Goal: Information Seeking & Learning: Find specific page/section

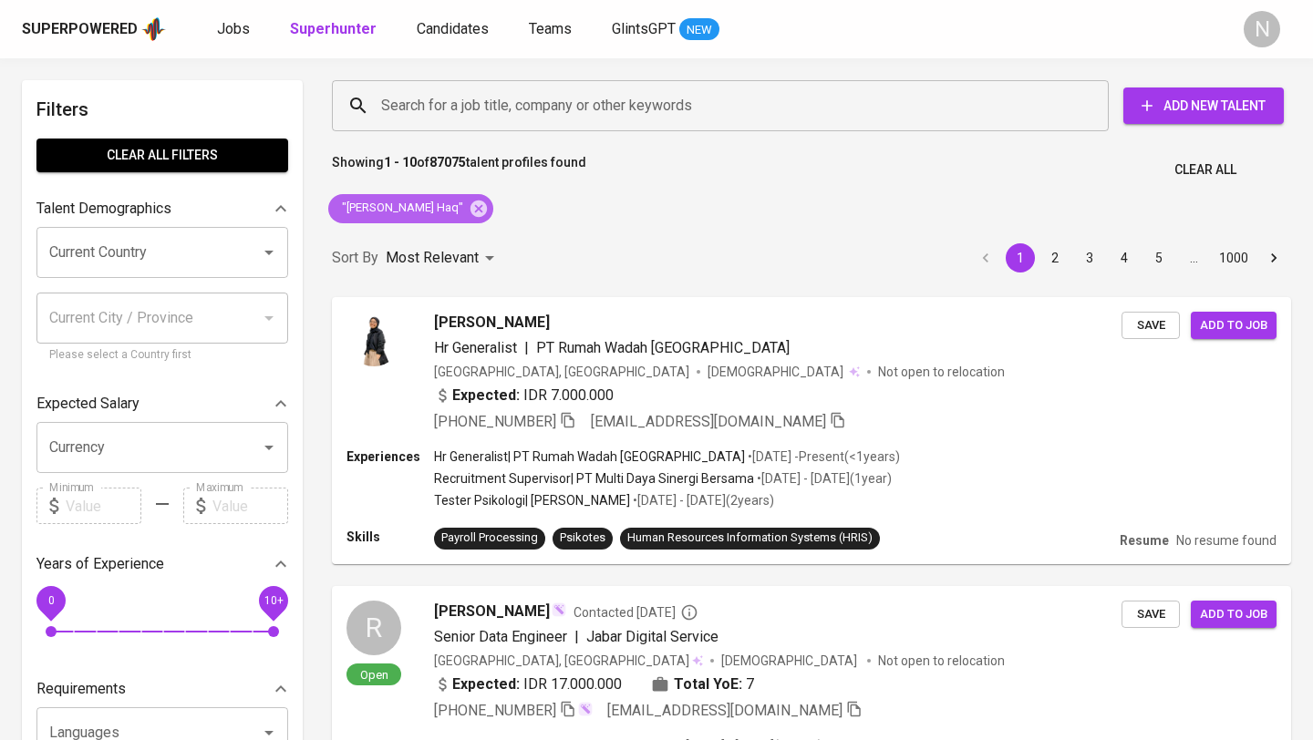
click at [487, 206] on icon at bounding box center [478, 208] width 16 height 16
click at [514, 231] on div "Sort By Most Relevant MOST_RELEVANT 1 2 3 4 5 … 1000" at bounding box center [811, 259] width 981 height 56
click at [516, 231] on div "Sort By Most Relevant MOST_RELEVANT 1 2 3 4 5 … 1000" at bounding box center [811, 259] width 981 height 56
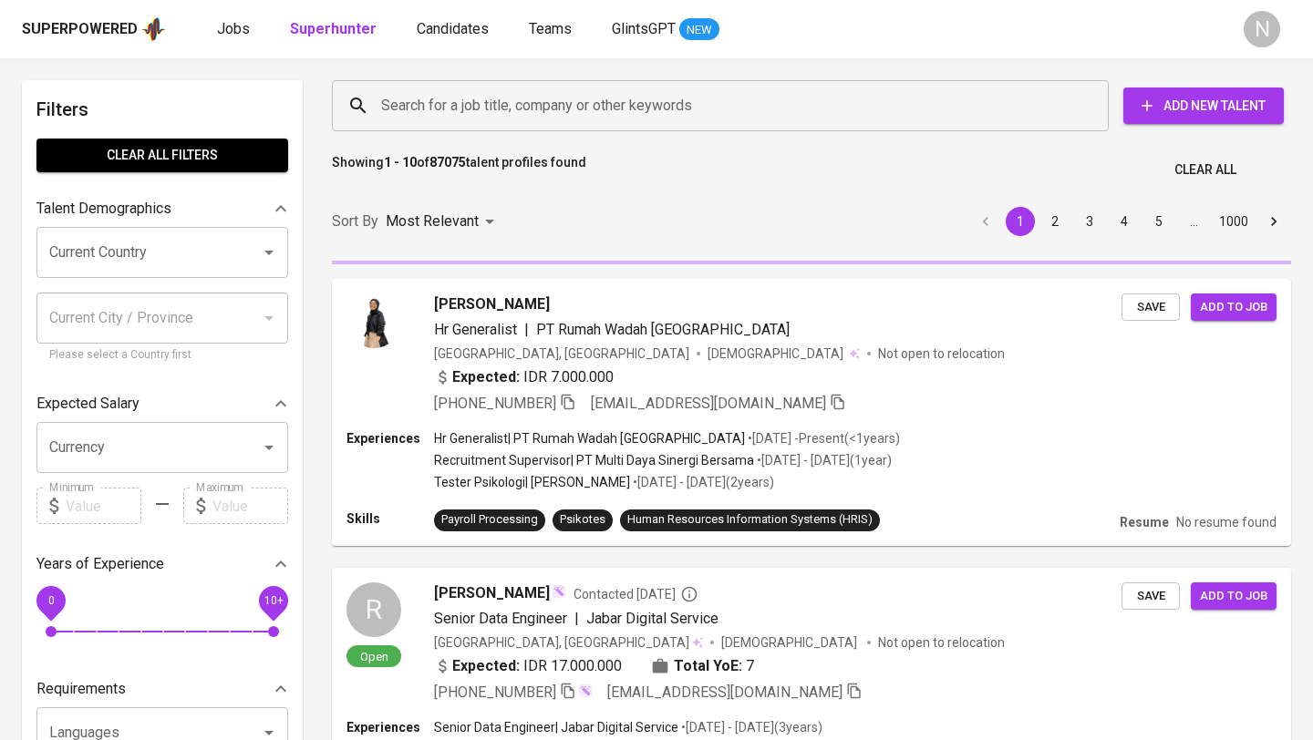
click at [409, 104] on input "Search for a job title, company or other keywords" at bounding box center [725, 105] width 697 height 35
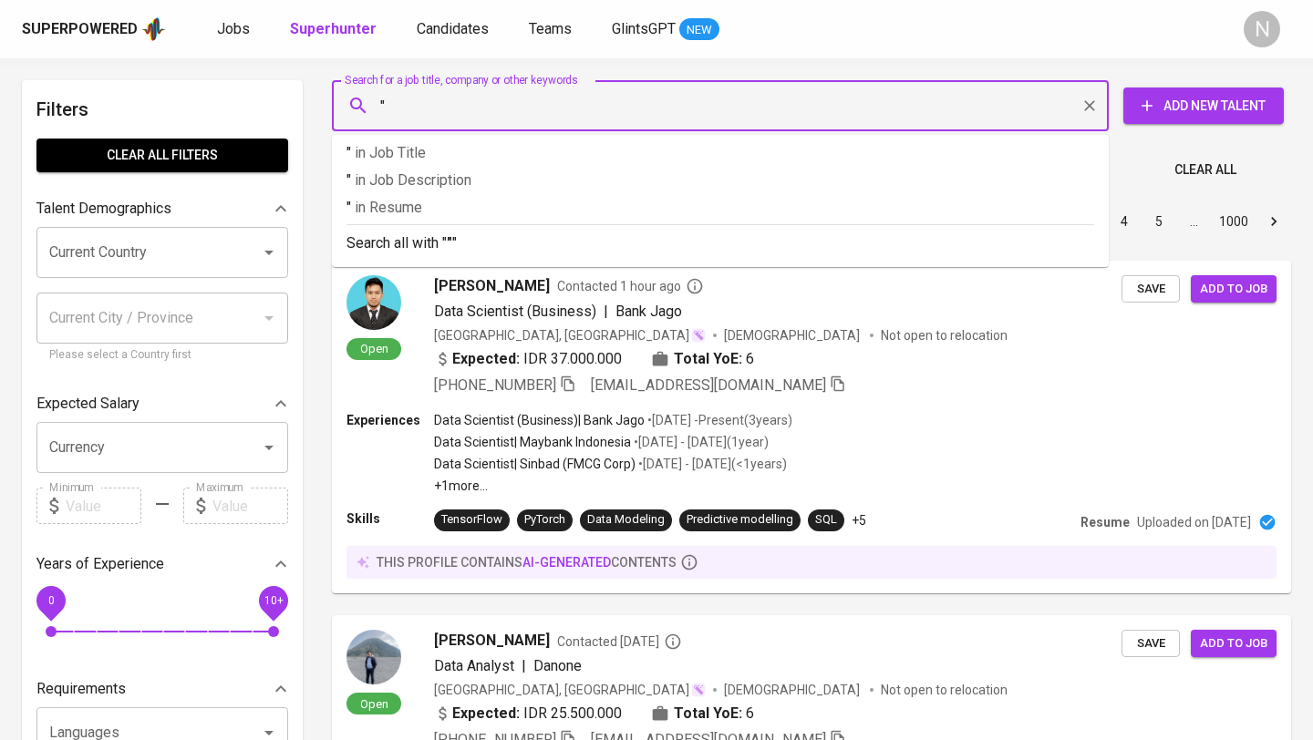
paste input "Primadia M Apriadi Eka Putra"
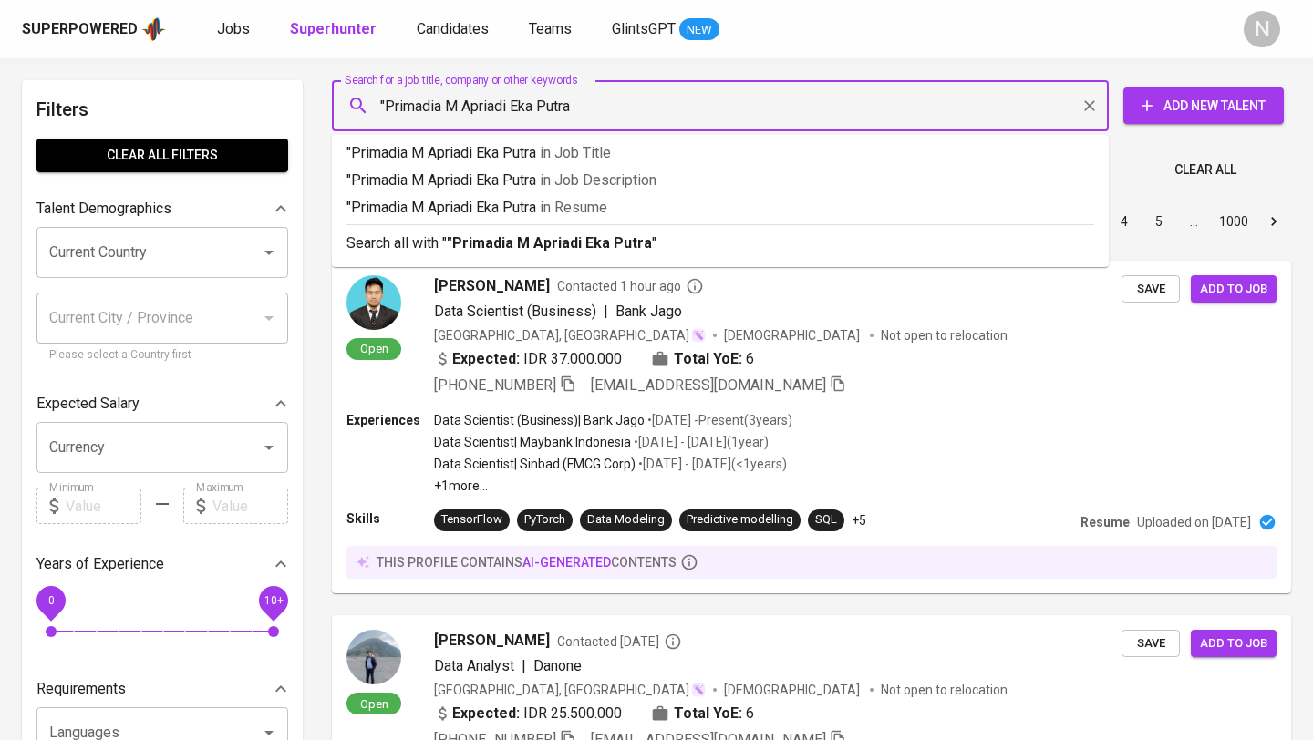
type input ""Primadia M Apriadi Eka Putra""
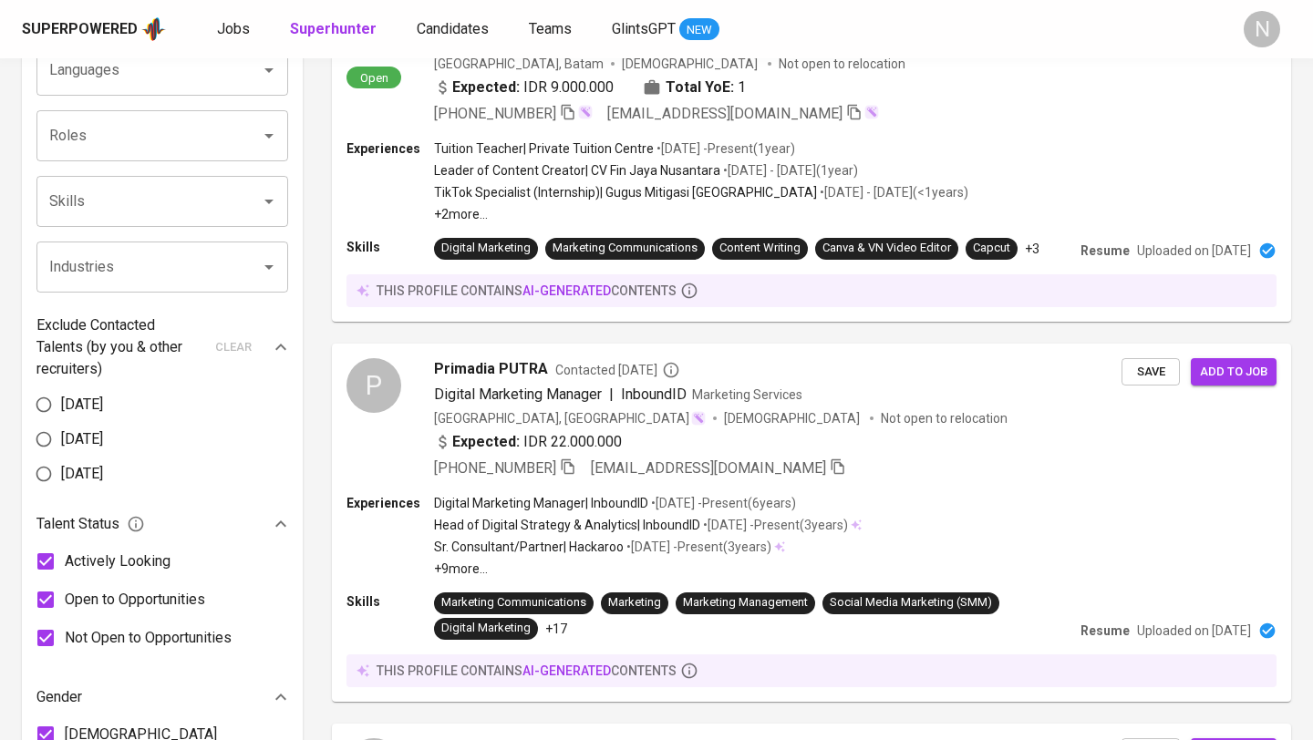
scroll to position [714, 0]
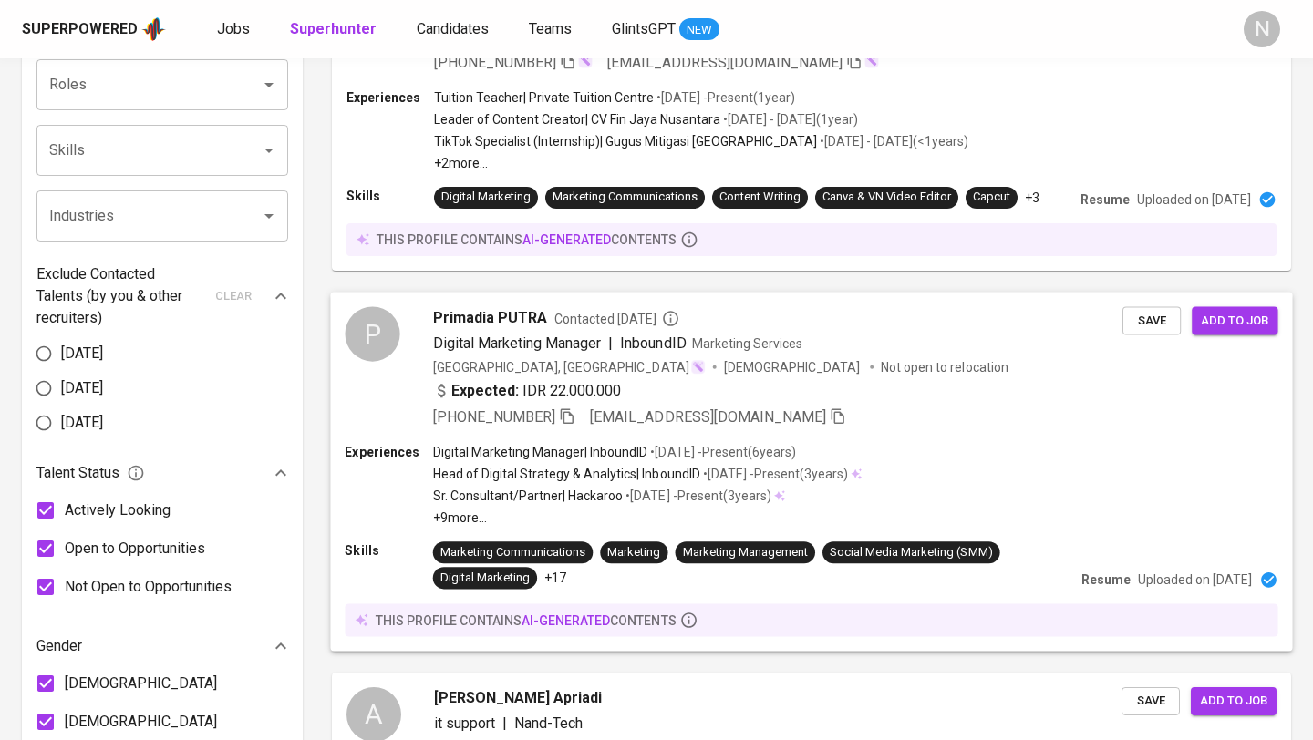
click at [944, 394] on div "Expected: IDR 22.000.000" at bounding box center [777, 392] width 689 height 26
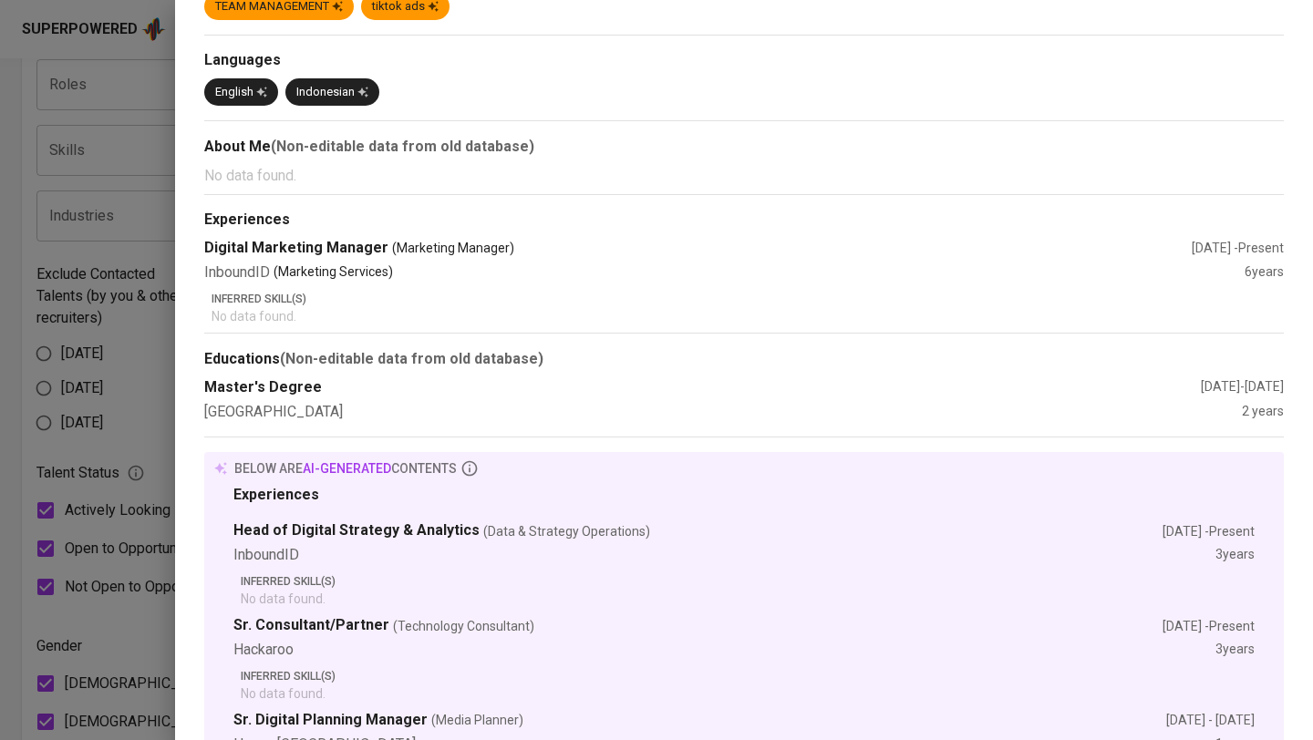
scroll to position [119, 0]
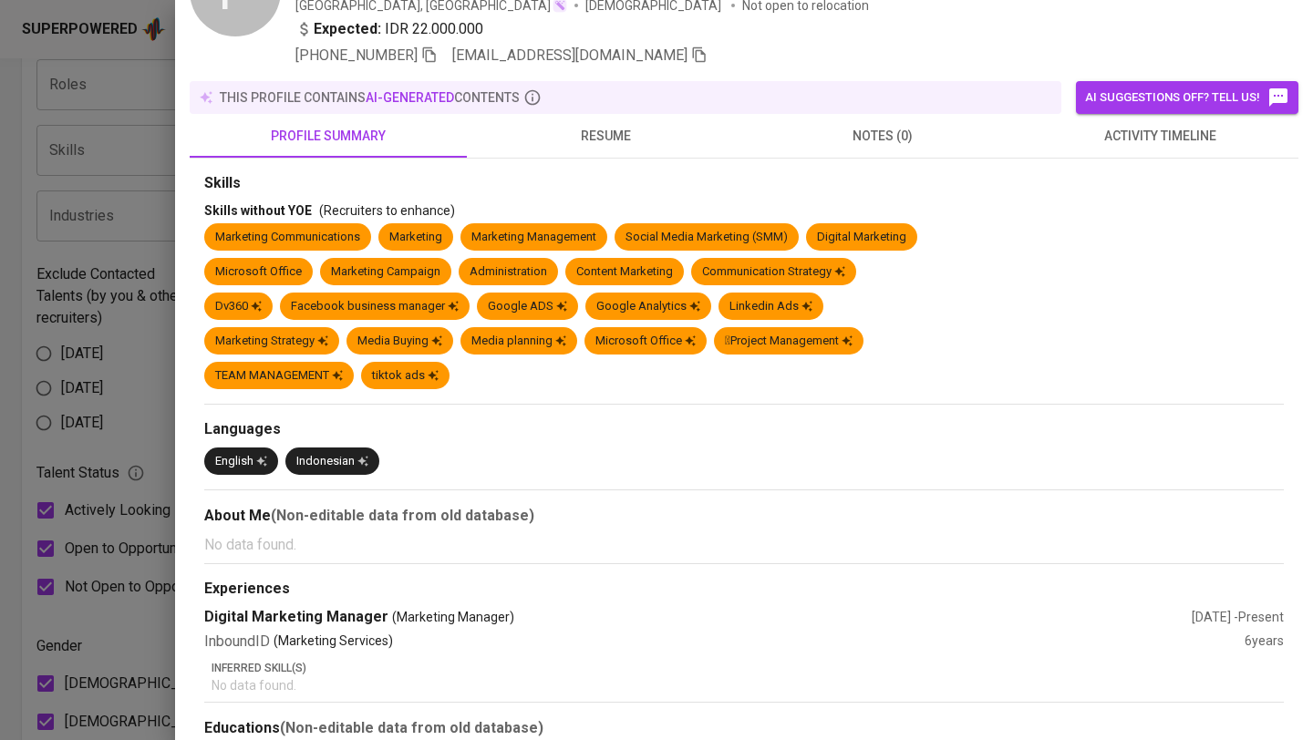
click at [594, 129] on span "resume" at bounding box center [605, 136] width 255 height 23
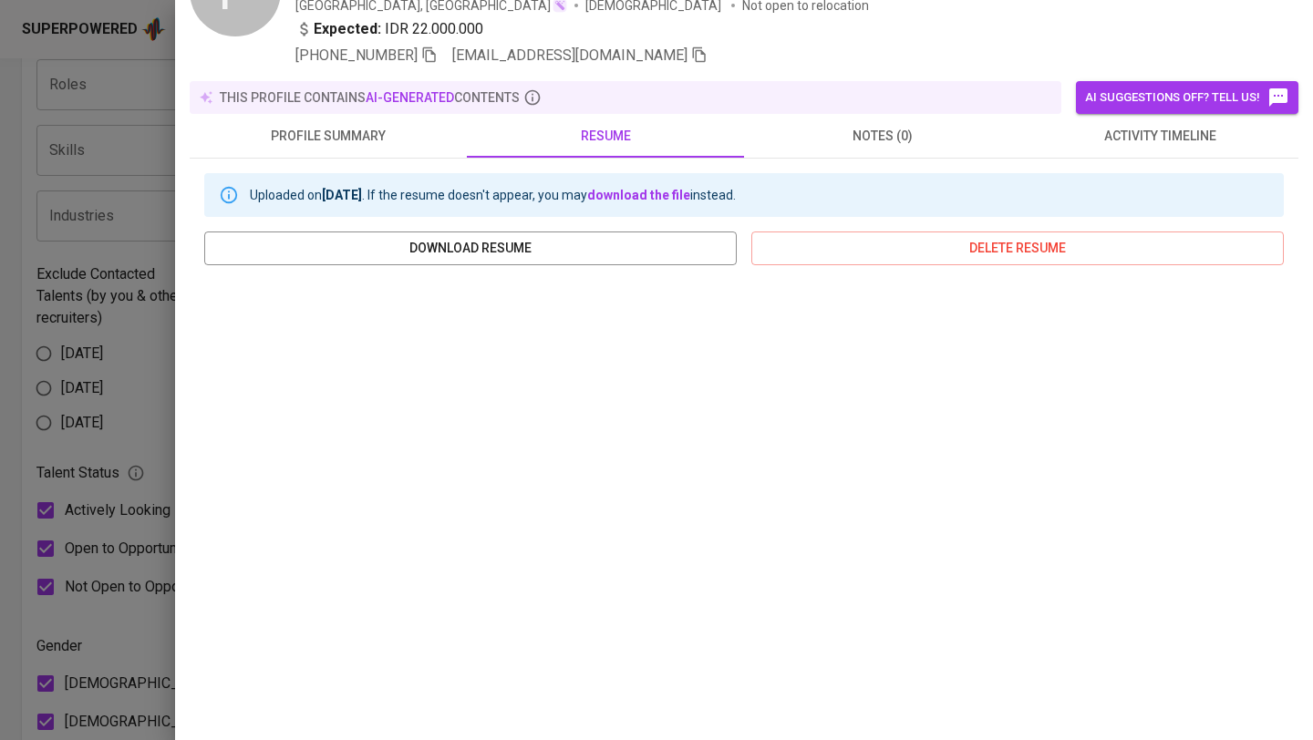
scroll to position [0, 0]
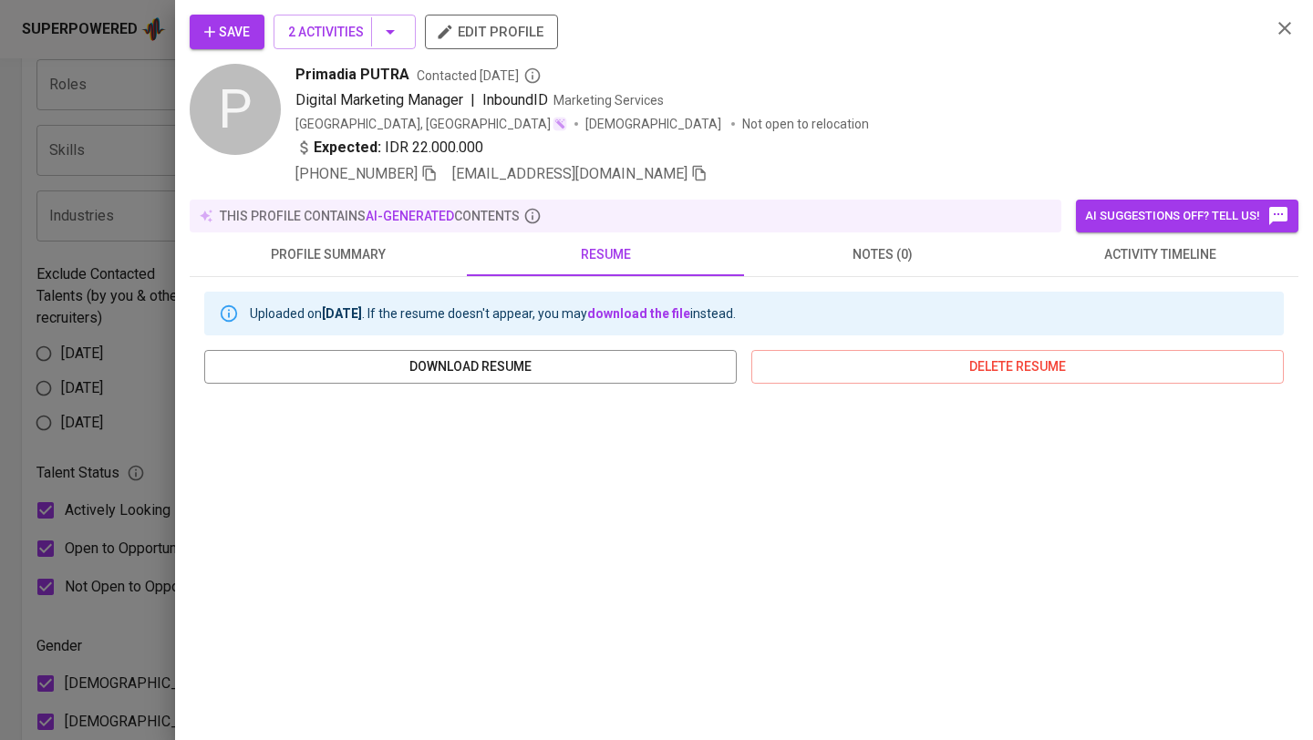
click at [1286, 22] on icon "button" at bounding box center [1285, 28] width 22 height 22
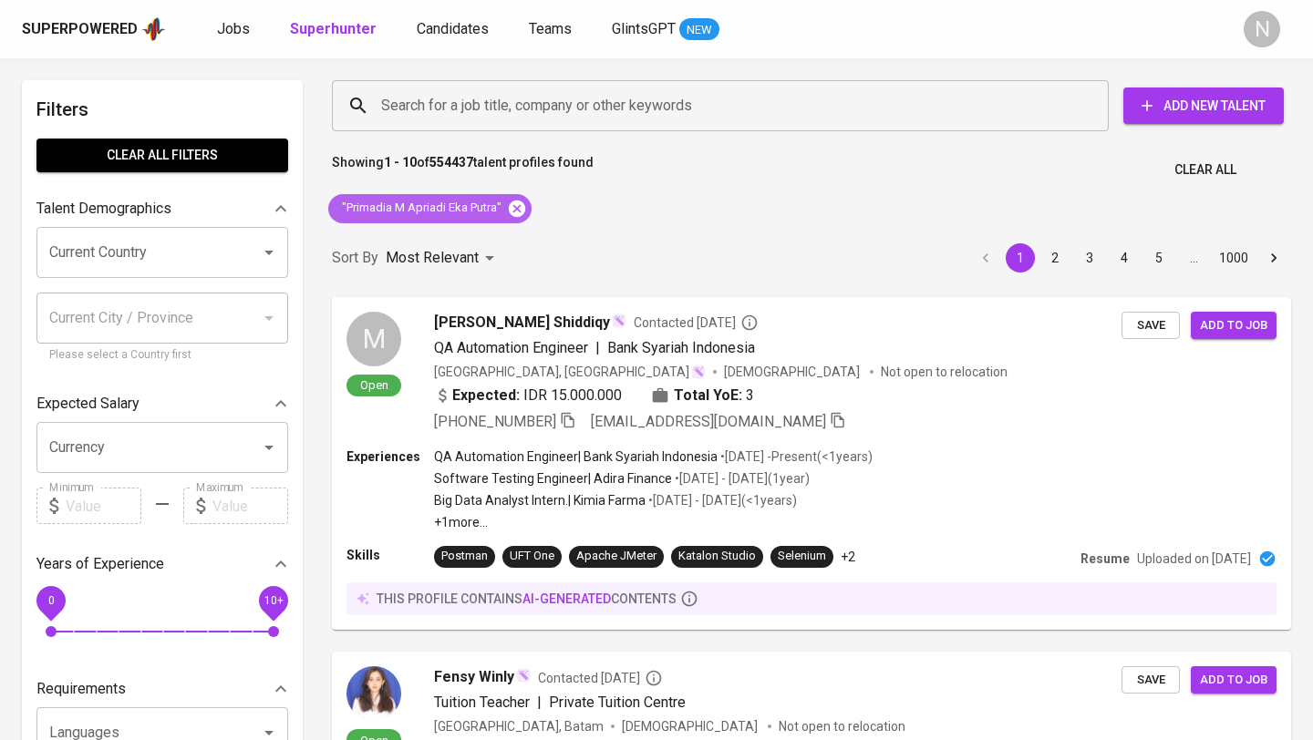
click at [519, 205] on icon at bounding box center [517, 208] width 16 height 16
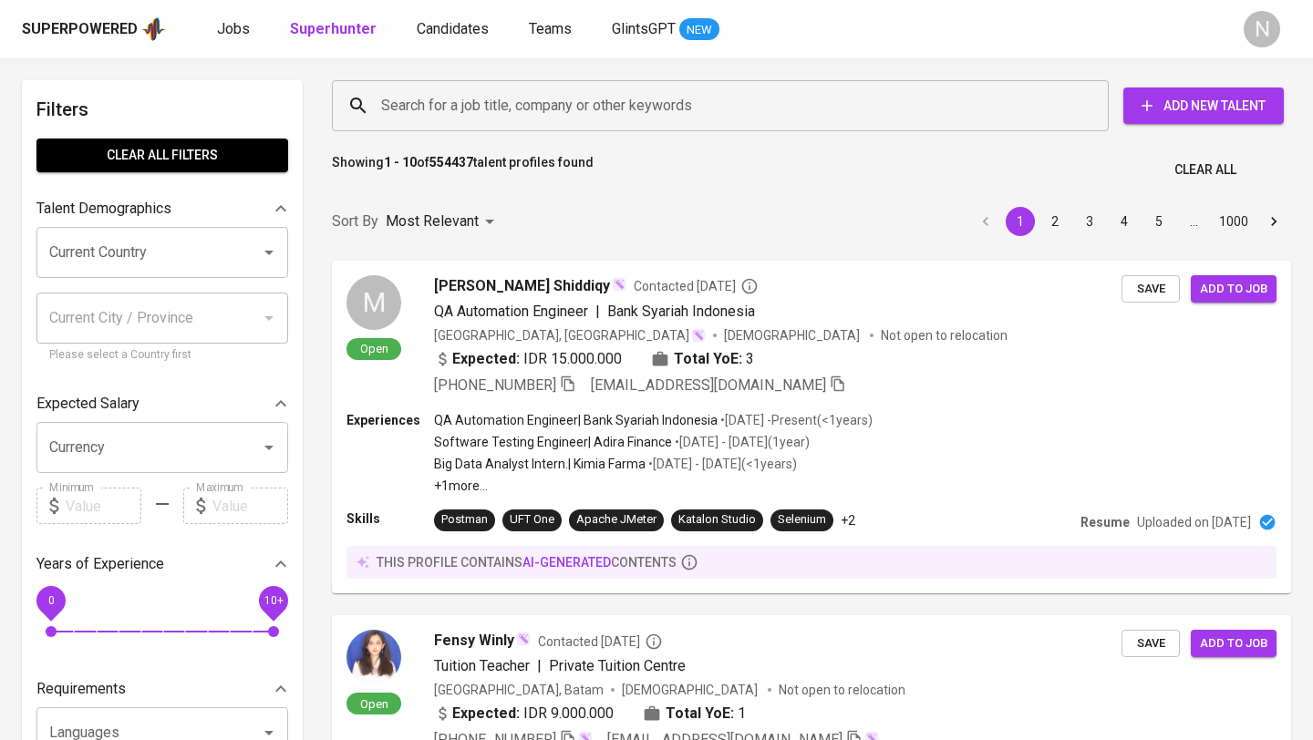
click at [403, 107] on input "Search for a job title, company or other keywords" at bounding box center [725, 105] width 697 height 35
click at [444, 101] on input "Search for a job title, company or other keywords" at bounding box center [725, 105] width 697 height 35
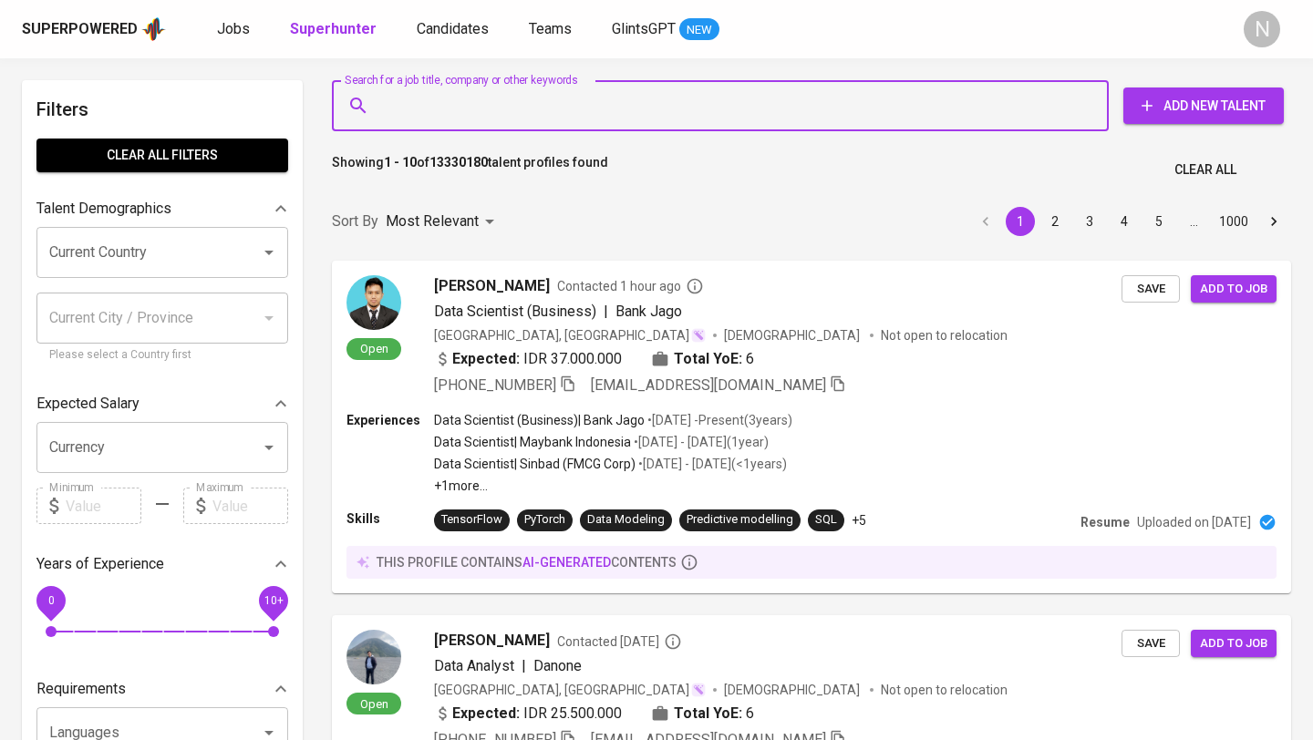
paste input "[EMAIL_ADDRESS][DOMAIN_NAME]"
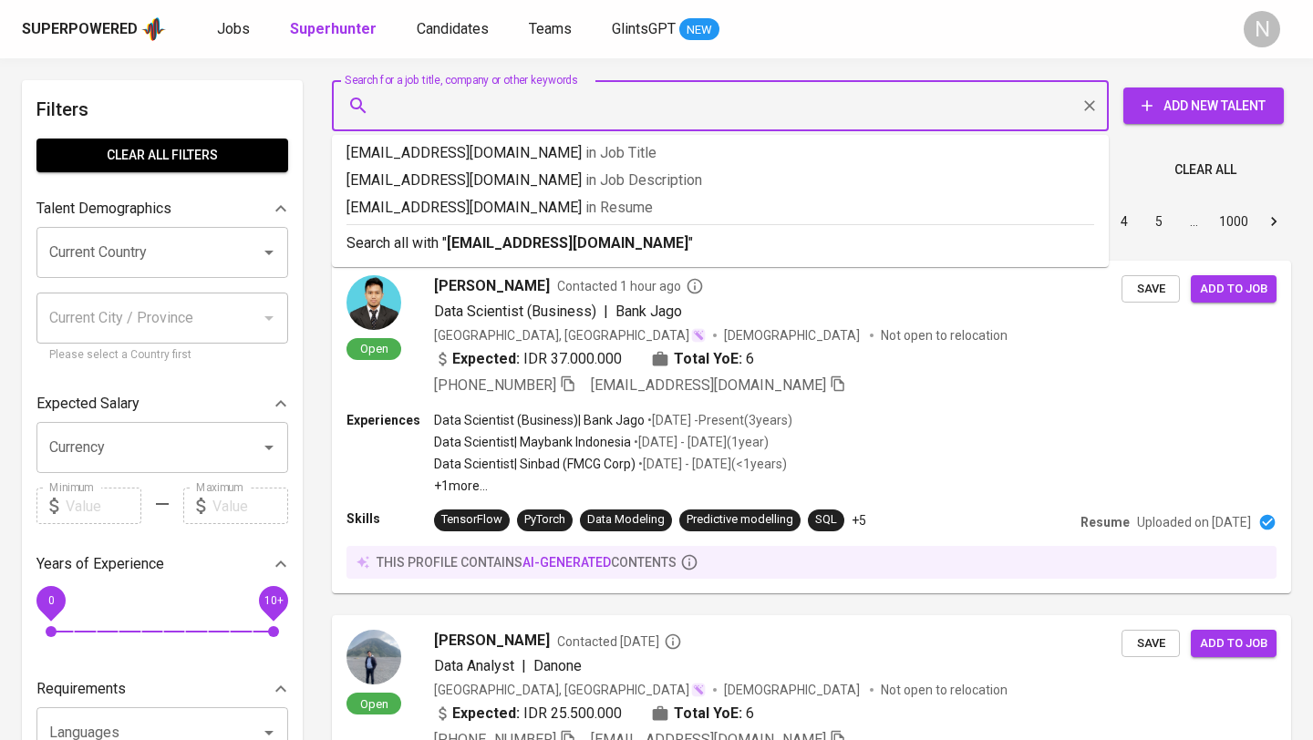
type input "[EMAIL_ADDRESS][DOMAIN_NAME]"
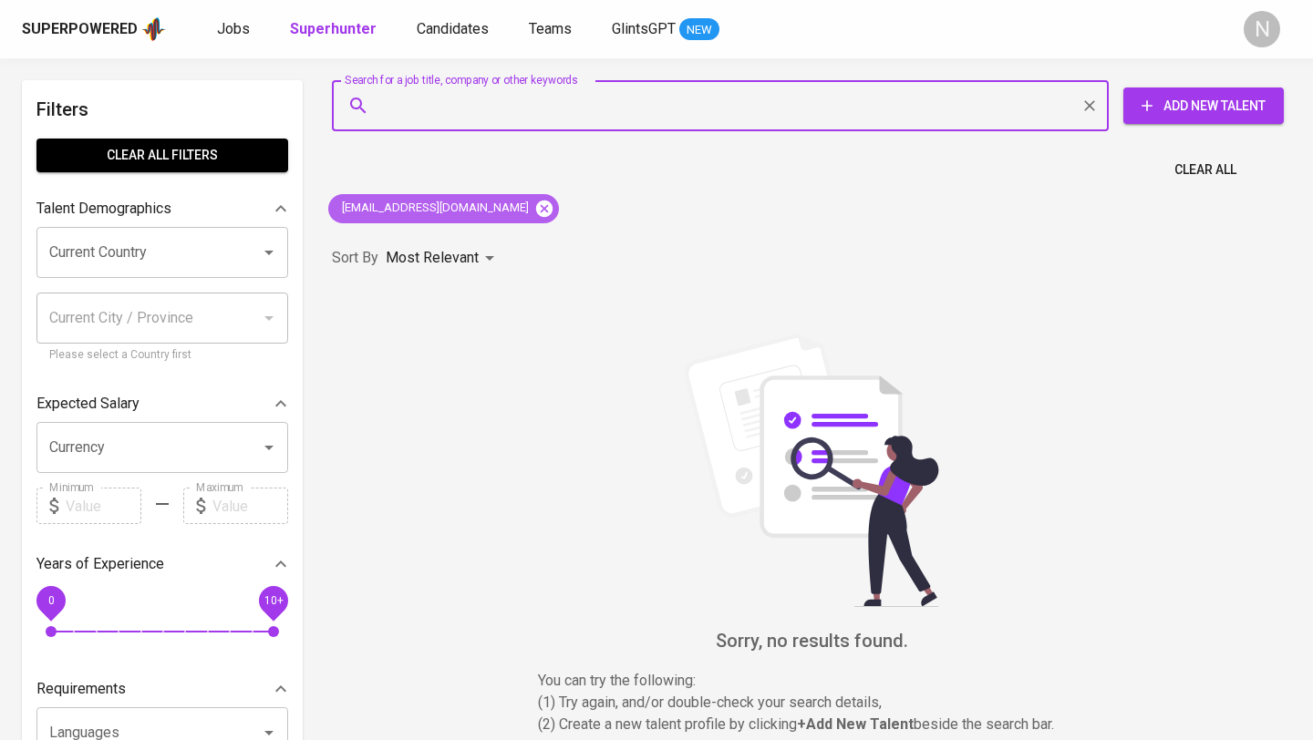
click at [534, 205] on icon at bounding box center [544, 209] width 20 height 20
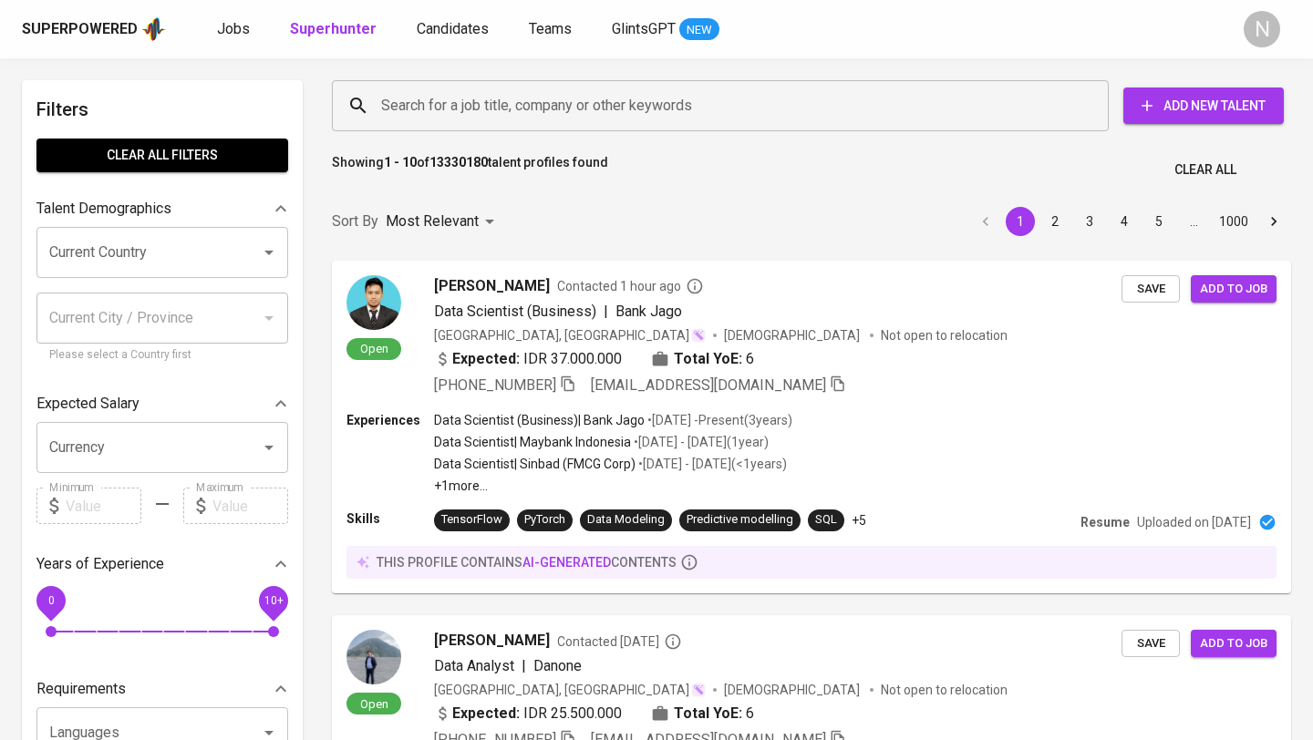
click at [449, 114] on input "Search for a job title, company or other keywords" at bounding box center [725, 105] width 697 height 35
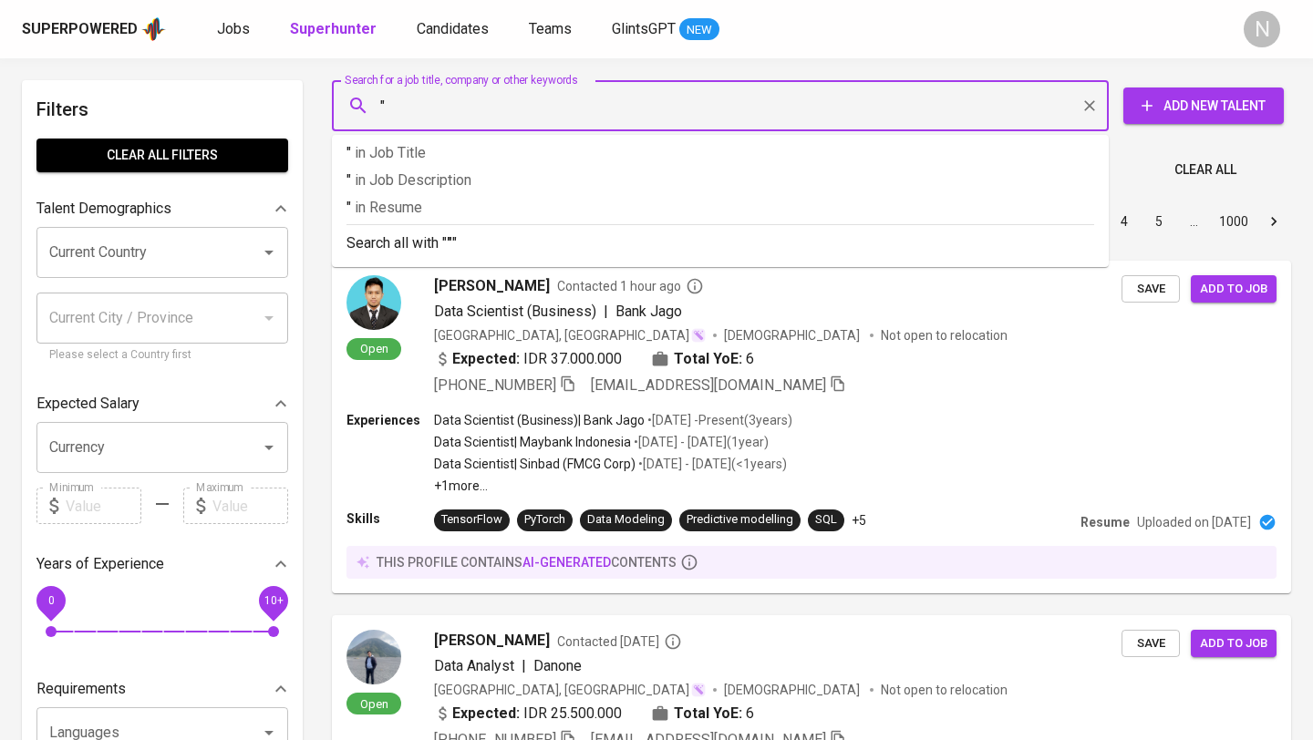
paste input "[PERSON_NAME]"
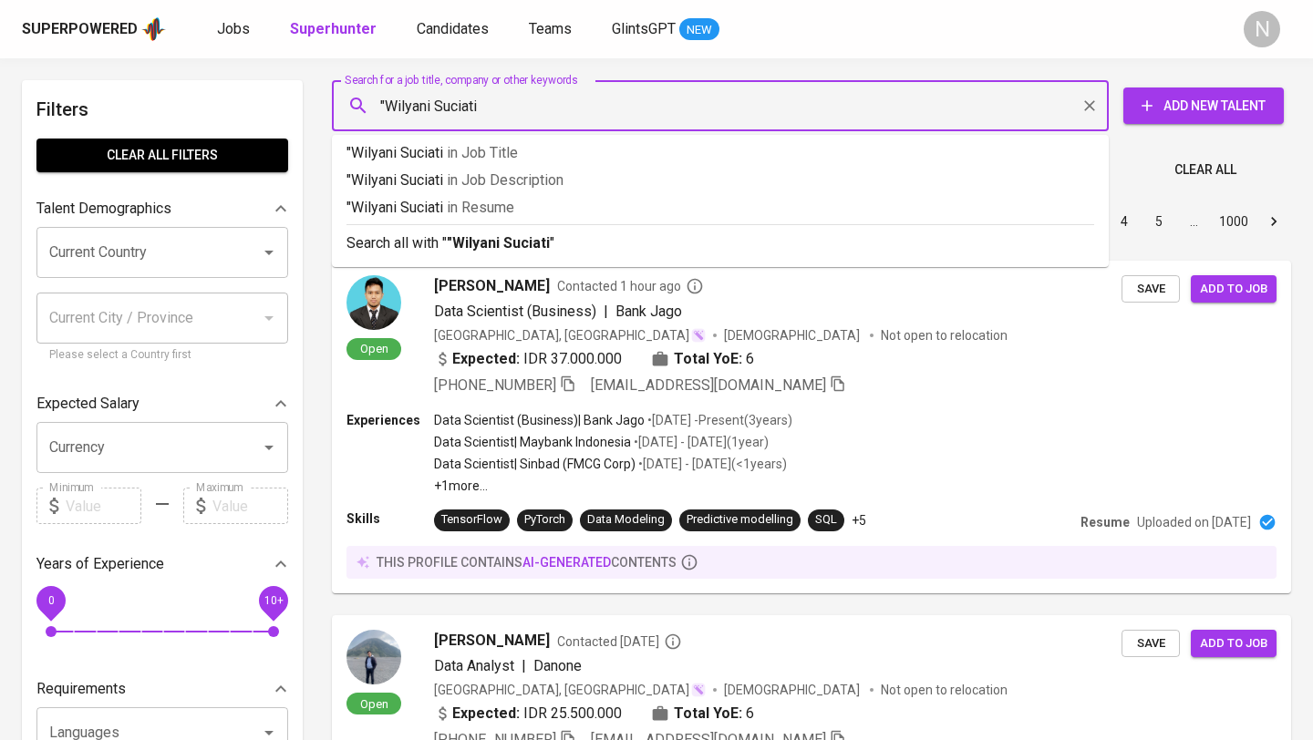
type input ""Wilyani Suciati""
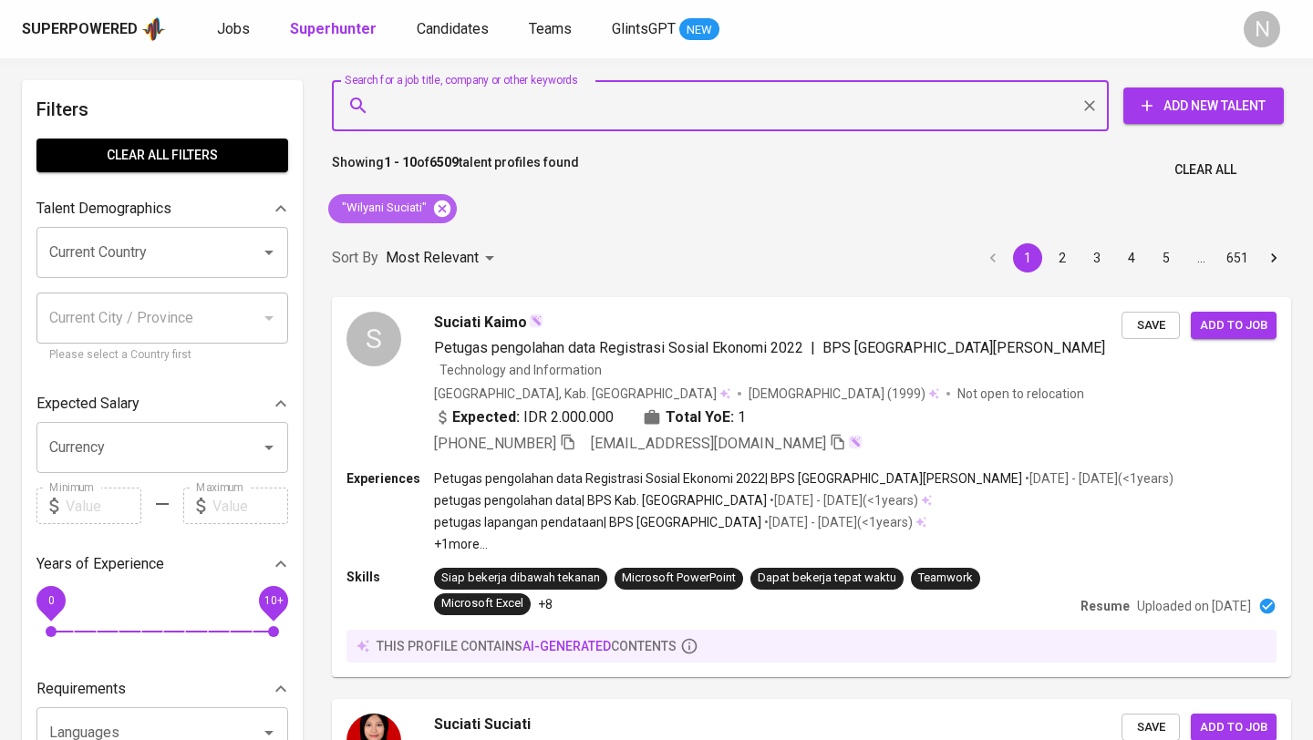
click at [441, 210] on icon at bounding box center [442, 208] width 16 height 16
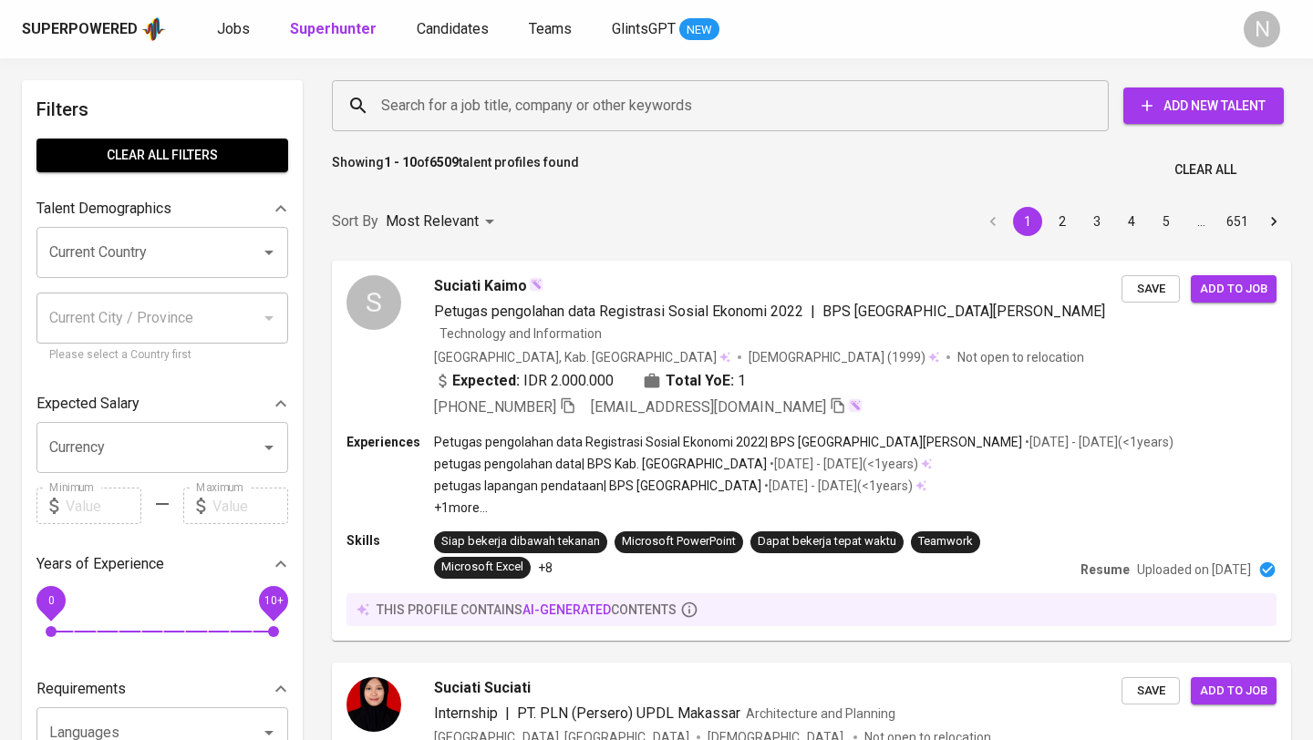
click at [443, 107] on input "Search for a job title, company or other keywords" at bounding box center [725, 105] width 697 height 35
click at [445, 115] on input "Search for a job title, company or other keywords" at bounding box center [725, 105] width 697 height 35
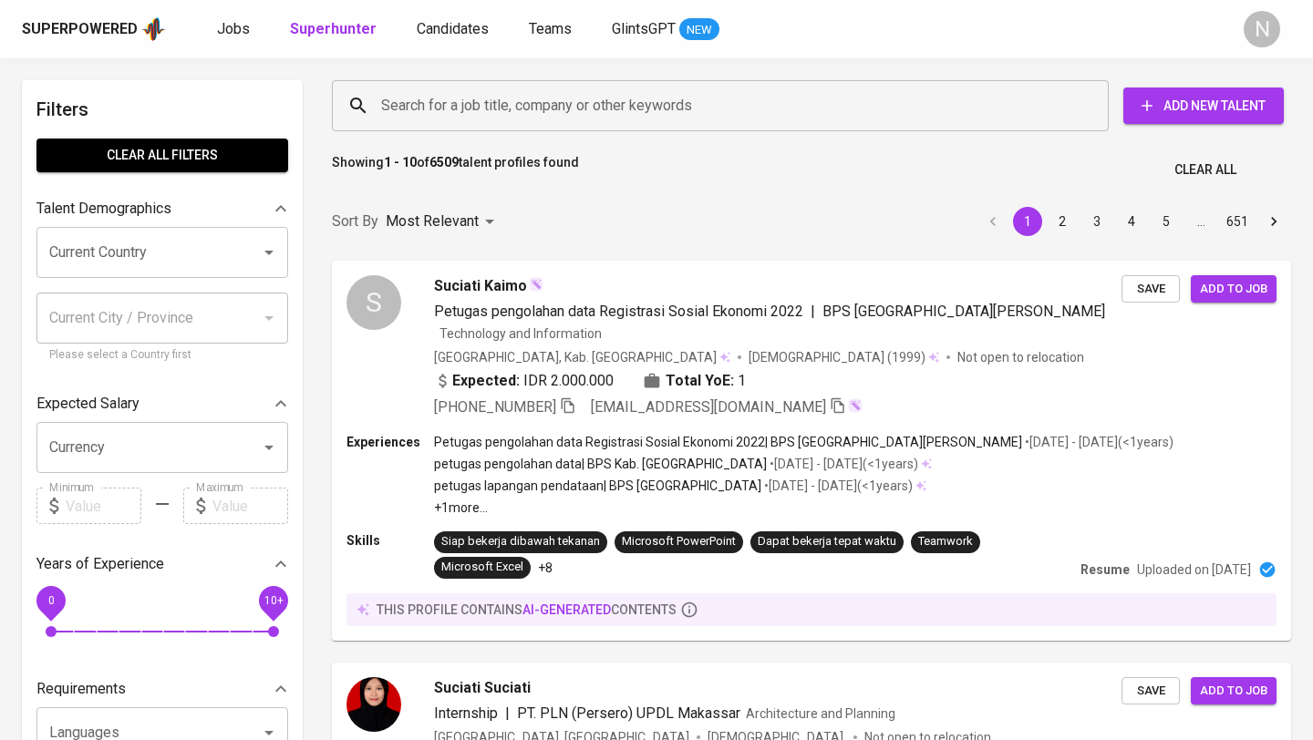
click at [445, 115] on input "Search for a job title, company or other keywords" at bounding box center [725, 105] width 697 height 35
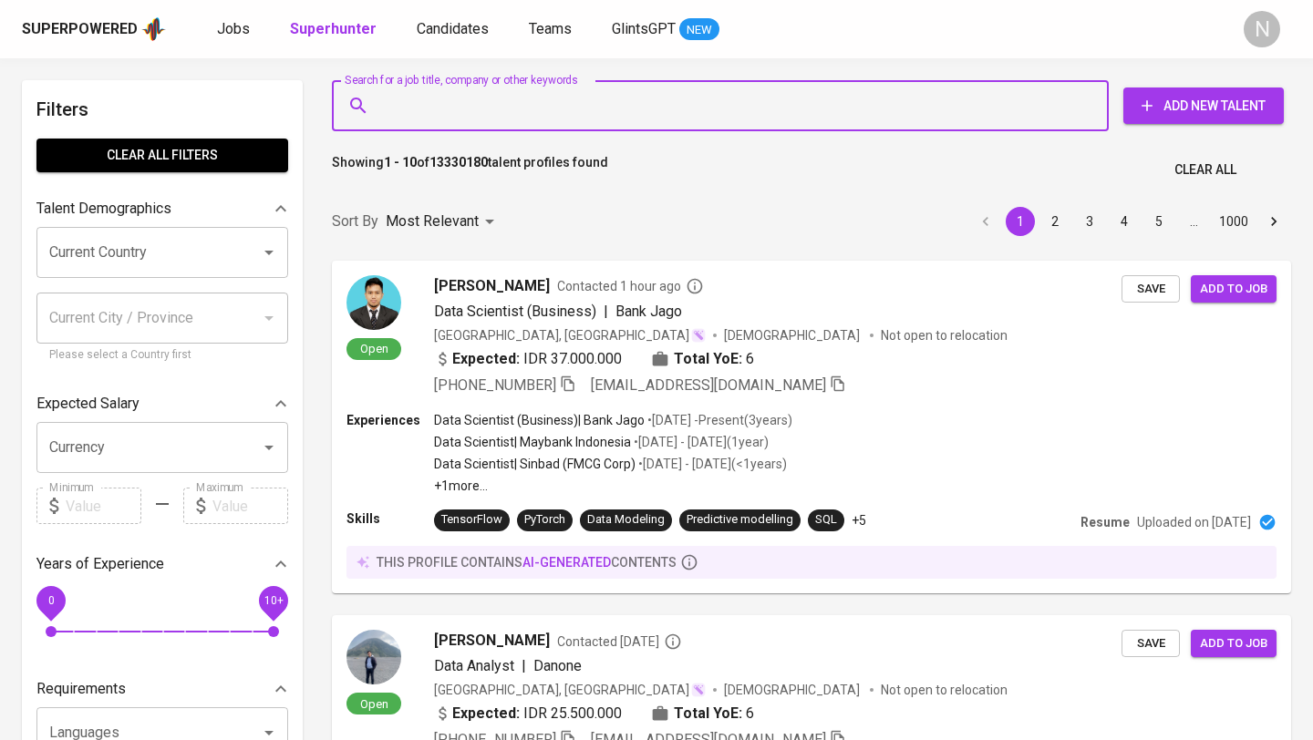
paste input "[EMAIL_ADDRESS][DOMAIN_NAME]"
type input "[EMAIL_ADDRESS][DOMAIN_NAME]"
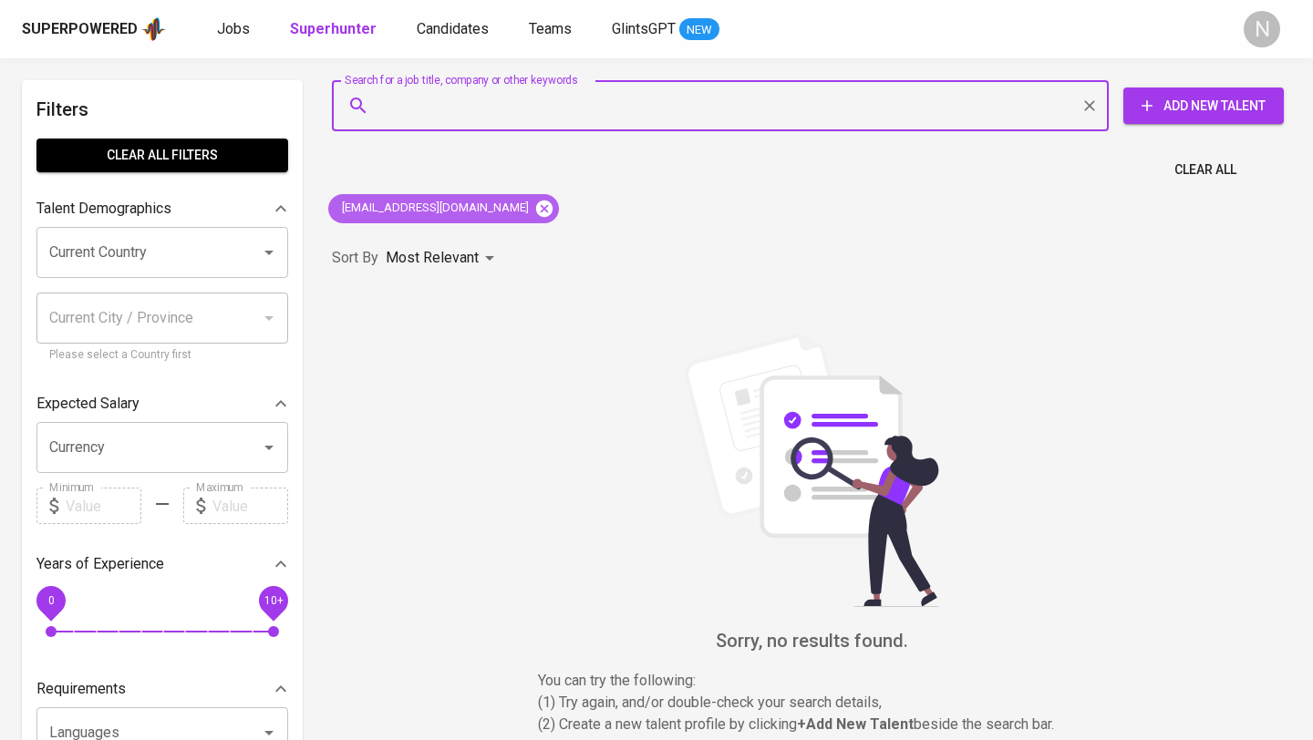
click at [536, 209] on icon at bounding box center [544, 208] width 16 height 16
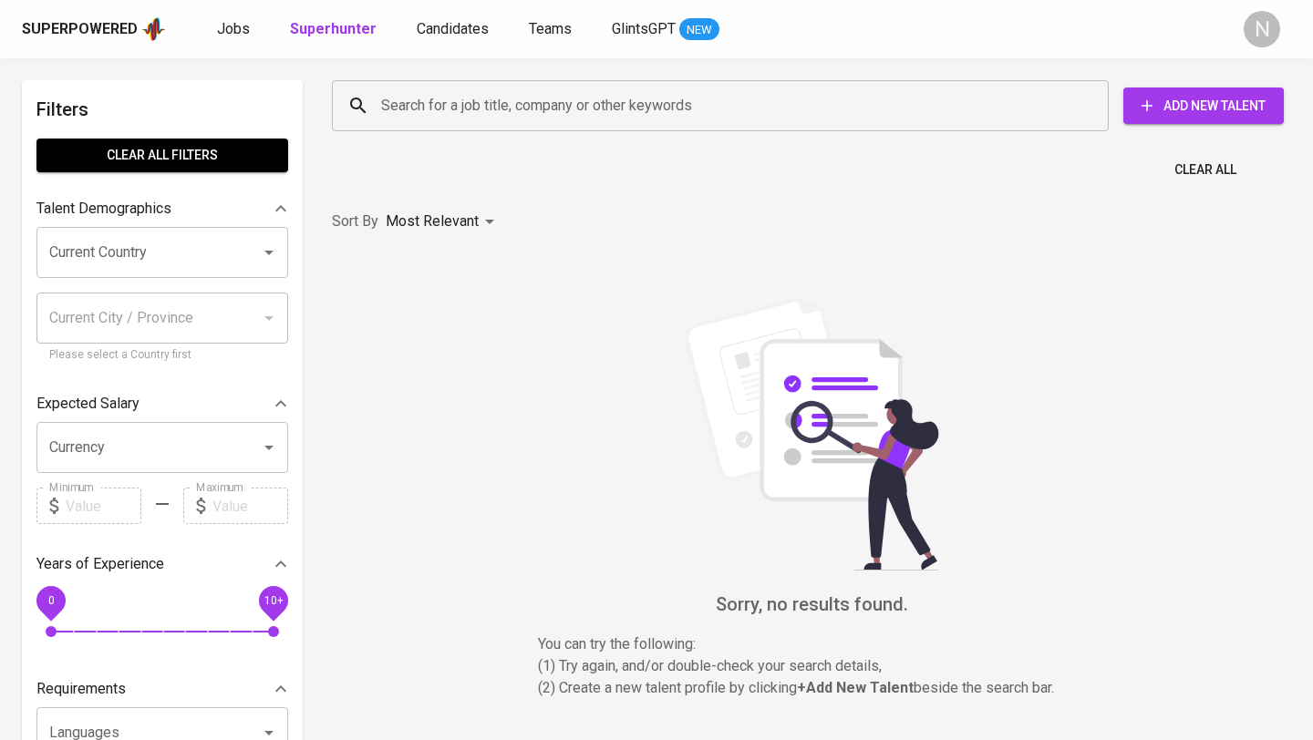
click at [481, 106] on input "Search for a job title, company or other keywords" at bounding box center [725, 105] width 697 height 35
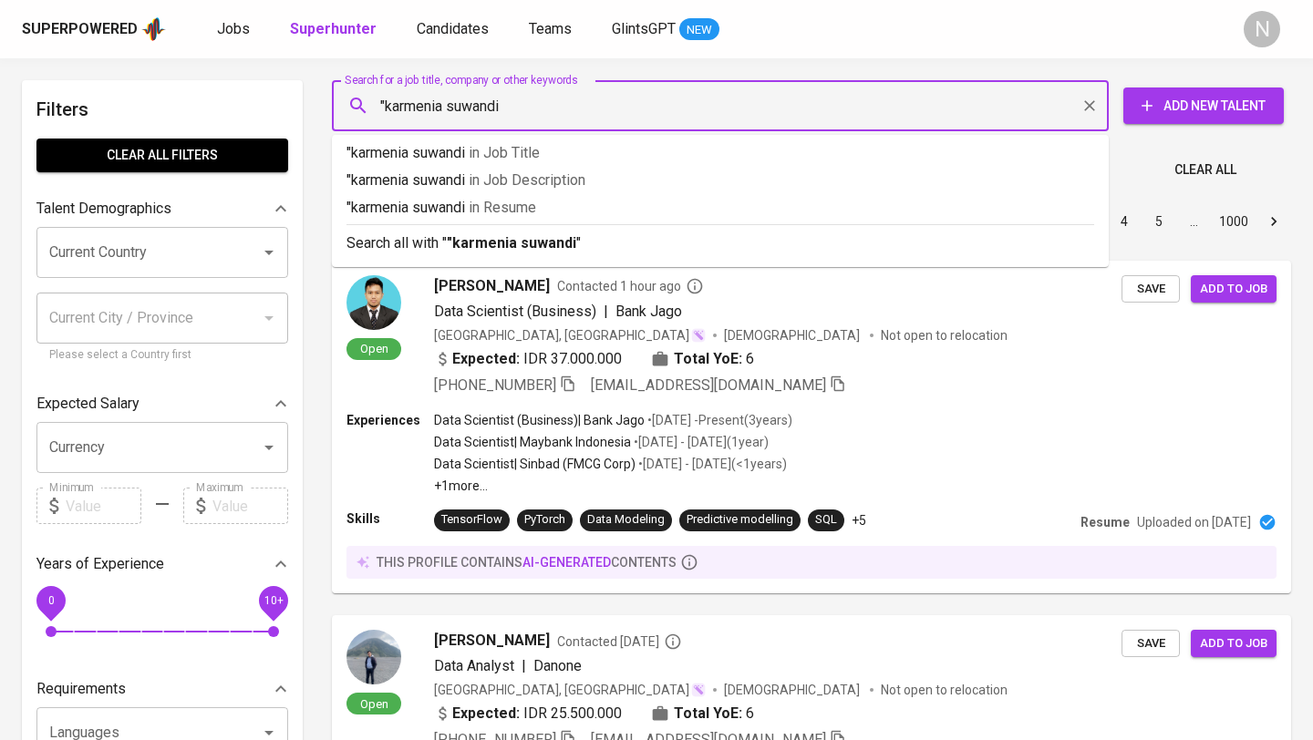
type input ""karmenia suwandi""
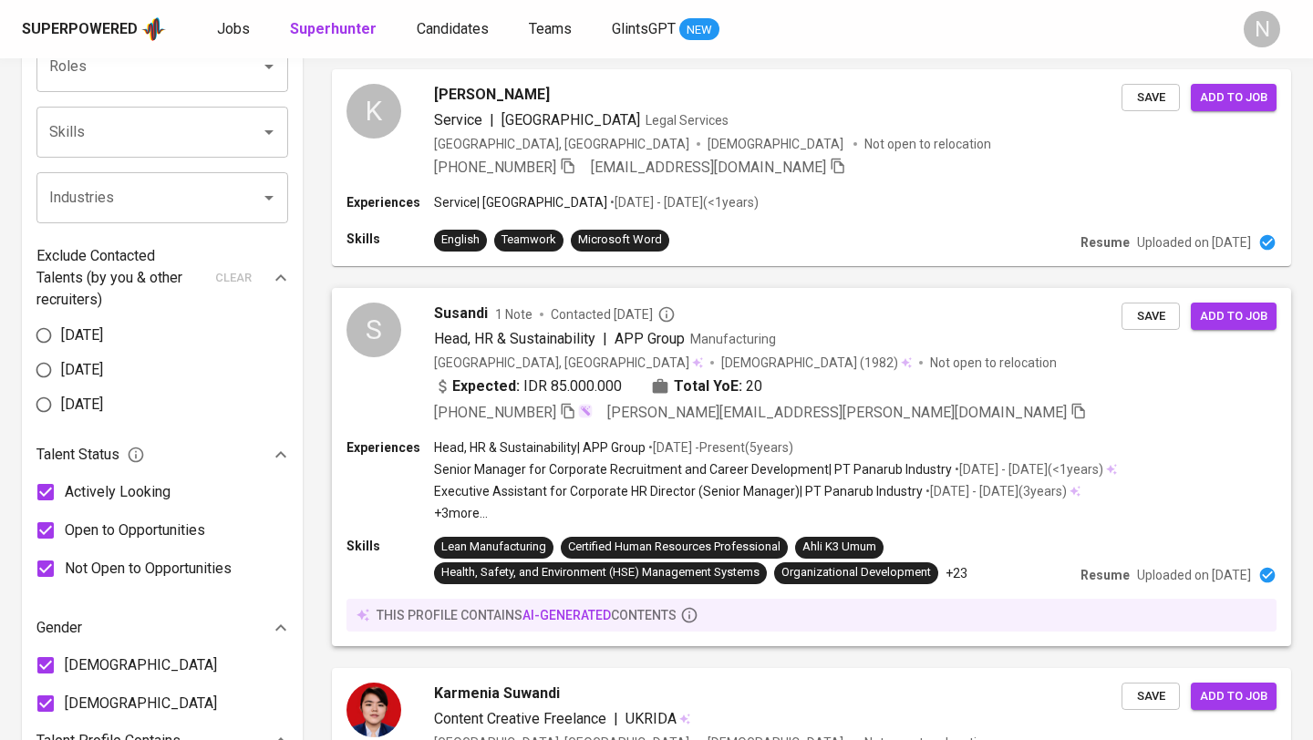
scroll to position [1037, 0]
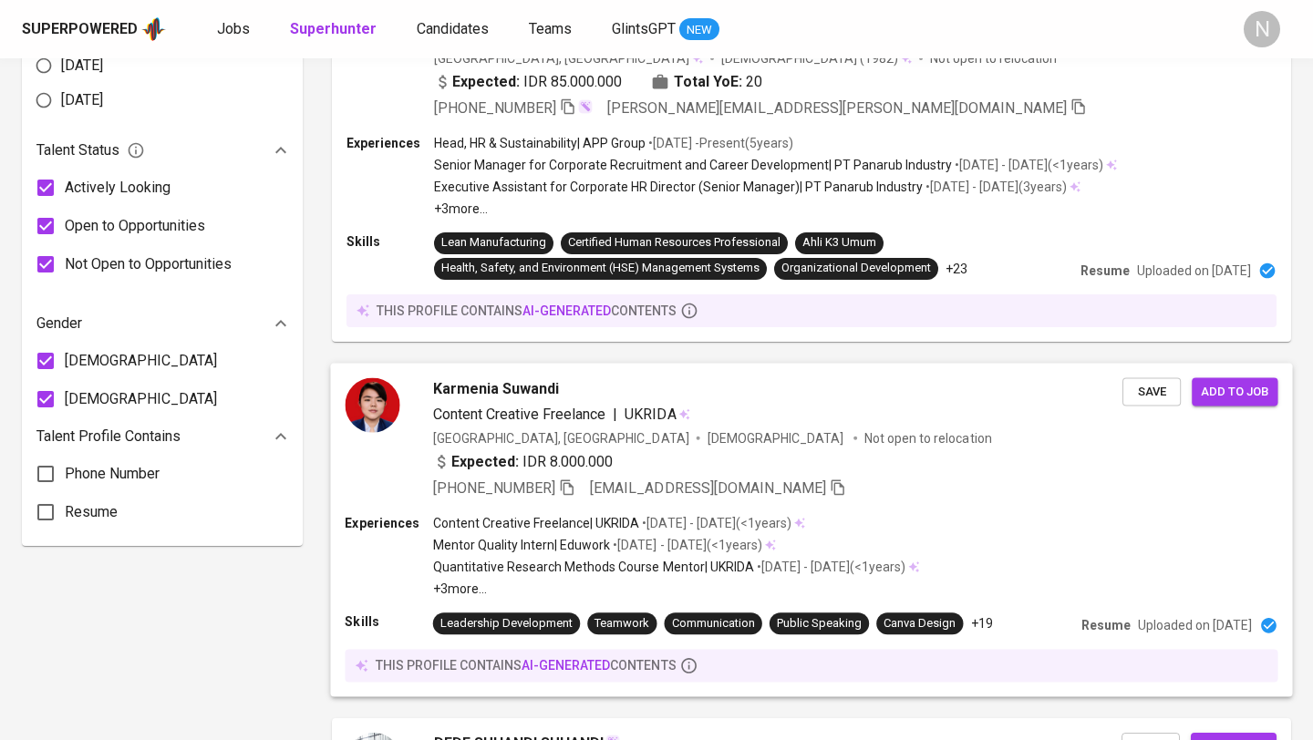
click at [803, 396] on div "Karmenia Suwandi" at bounding box center [777, 388] width 689 height 22
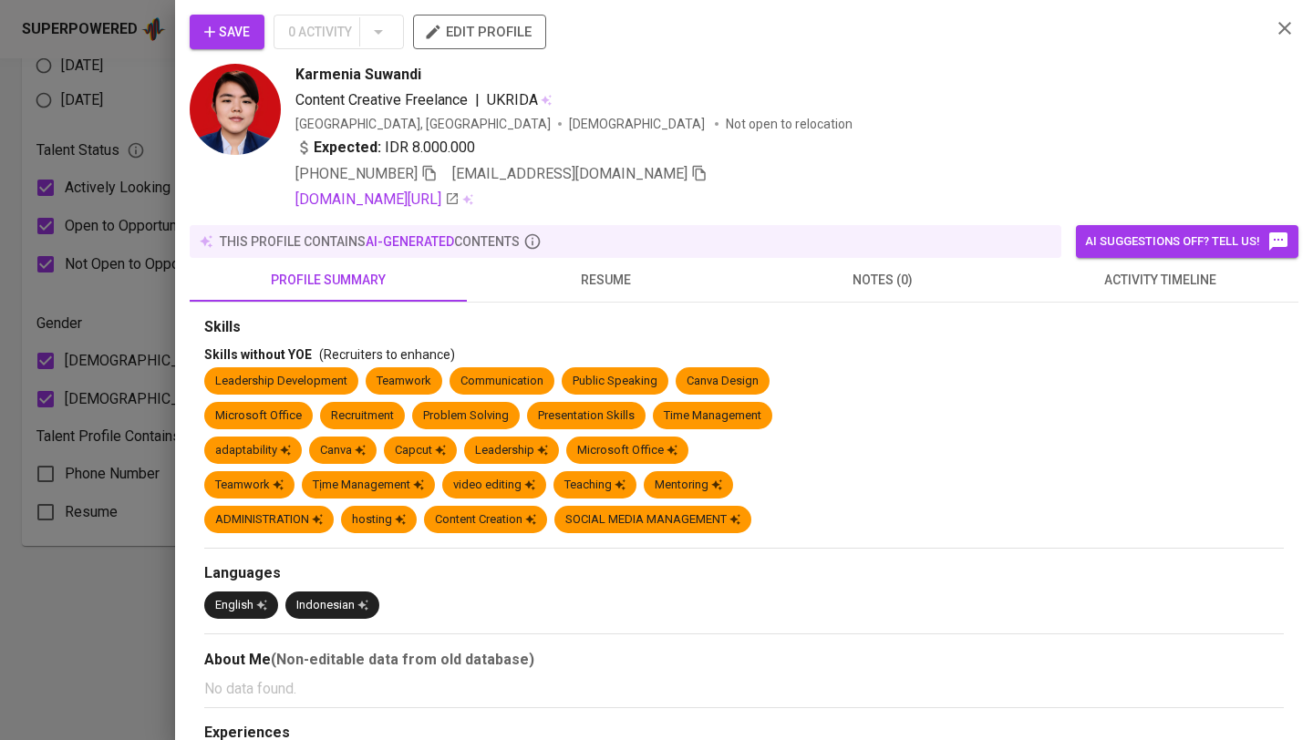
scroll to position [1037, 0]
click at [602, 288] on span "resume" at bounding box center [605, 280] width 255 height 23
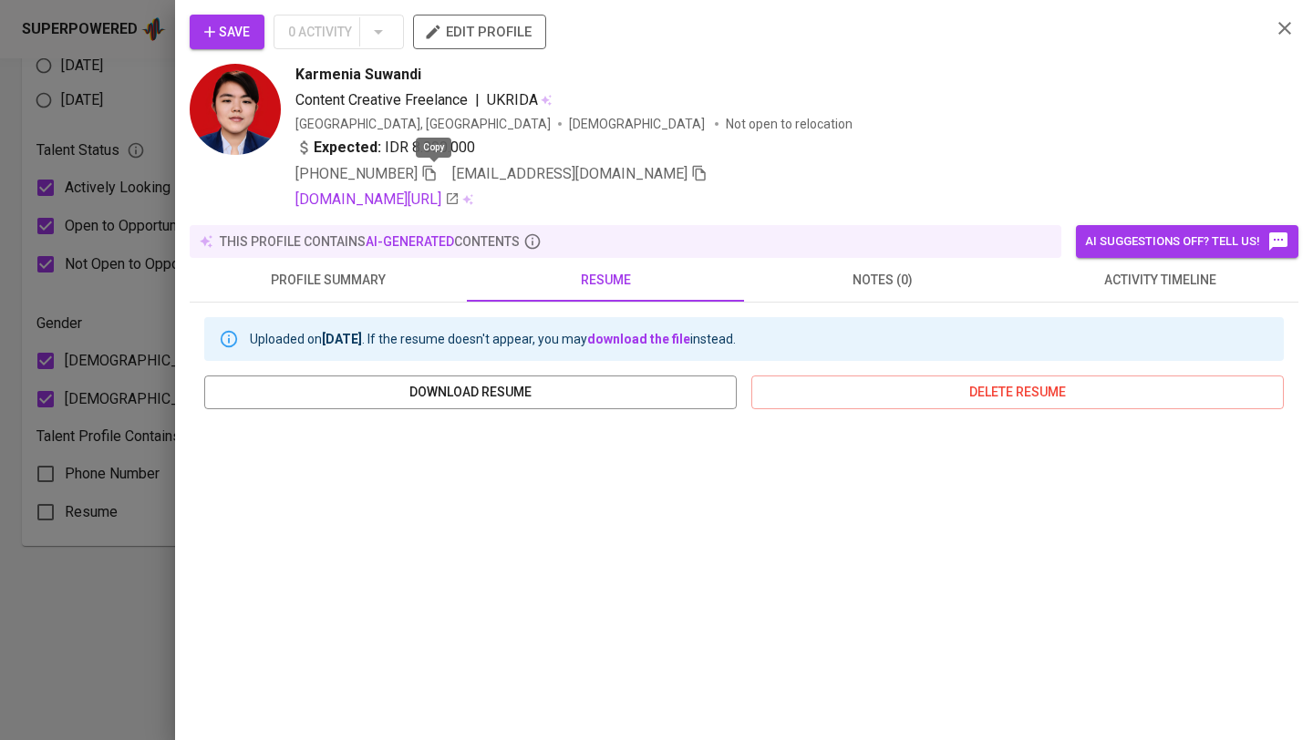
click at [431, 170] on icon "button" at bounding box center [429, 173] width 16 height 16
